Goal: Find specific page/section: Find specific page/section

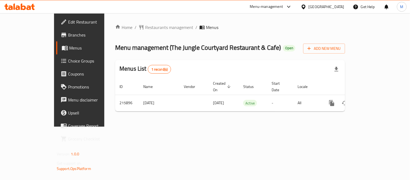
click at [334, 6] on div "[GEOGRAPHIC_DATA]" at bounding box center [327, 7] width 36 height 6
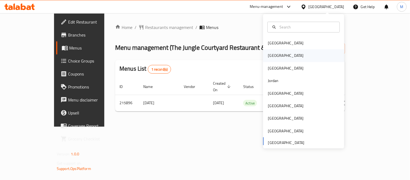
click at [284, 60] on div "[GEOGRAPHIC_DATA]" at bounding box center [303, 55] width 81 height 12
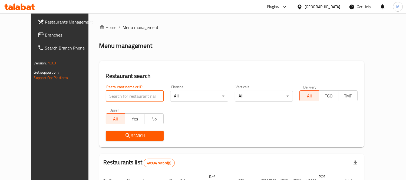
click at [121, 94] on input "search" at bounding box center [135, 96] width 58 height 11
paste input "775307"
type input "775307"
click button "Search" at bounding box center [135, 136] width 58 height 10
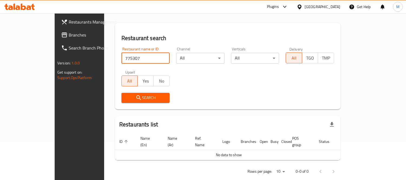
scroll to position [41, 0]
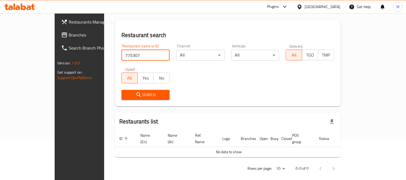
click at [121, 57] on input "775307" at bounding box center [145, 55] width 48 height 11
click at [69, 34] on span "Branches" at bounding box center [93, 35] width 49 height 6
